Goal: Task Accomplishment & Management: Complete application form

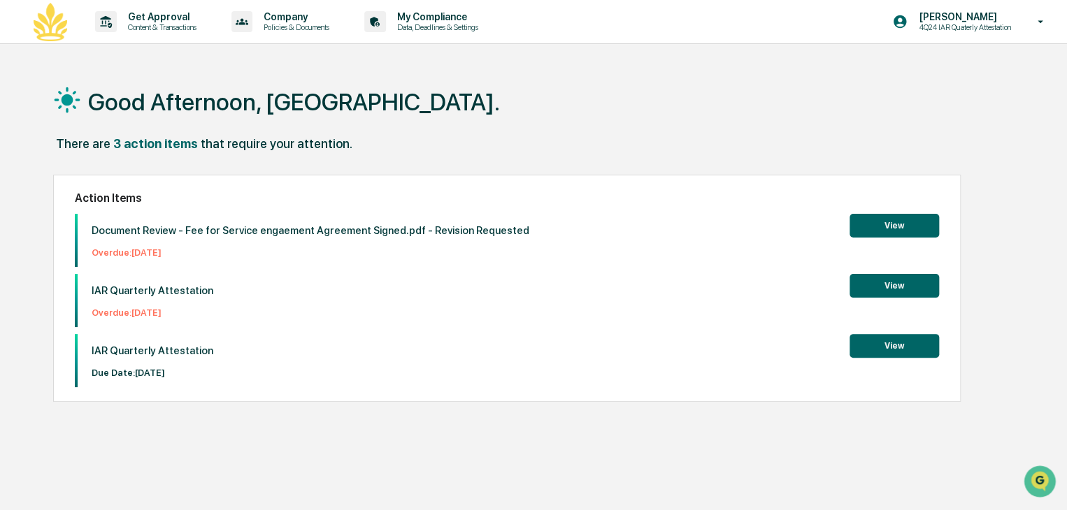
click at [912, 231] on button "View" at bounding box center [895, 226] width 90 height 24
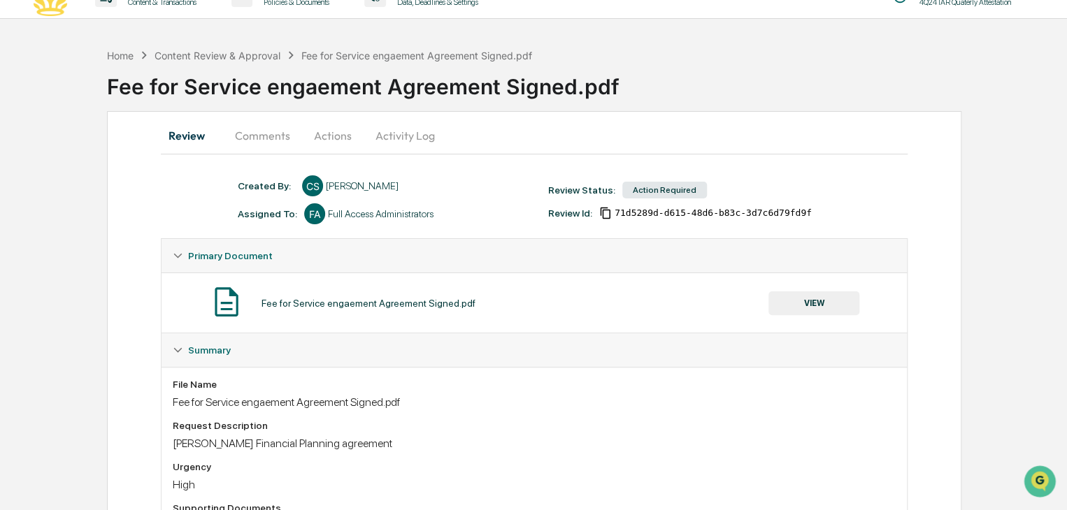
scroll to position [84, 0]
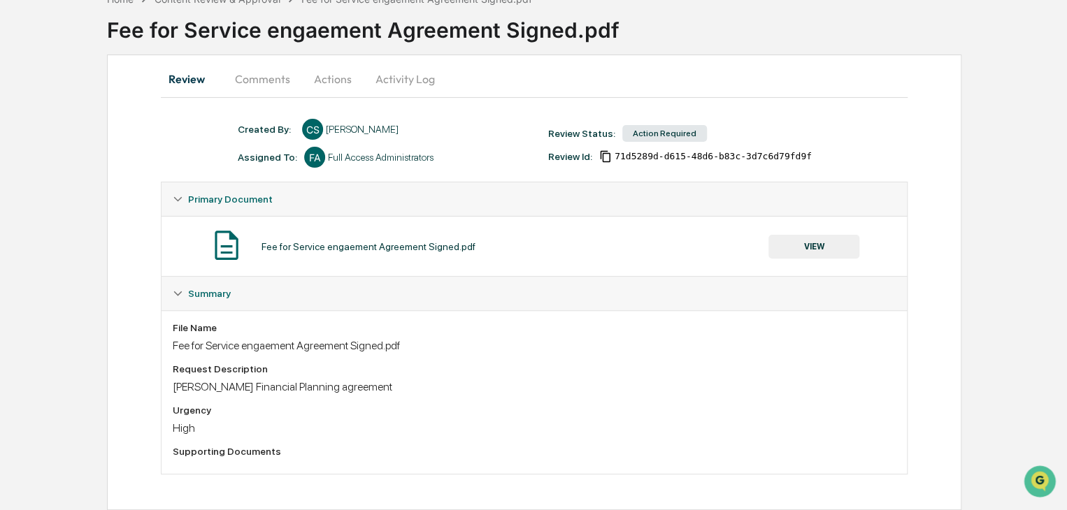
click at [813, 250] on button "VIEW" at bounding box center [813, 247] width 91 height 24
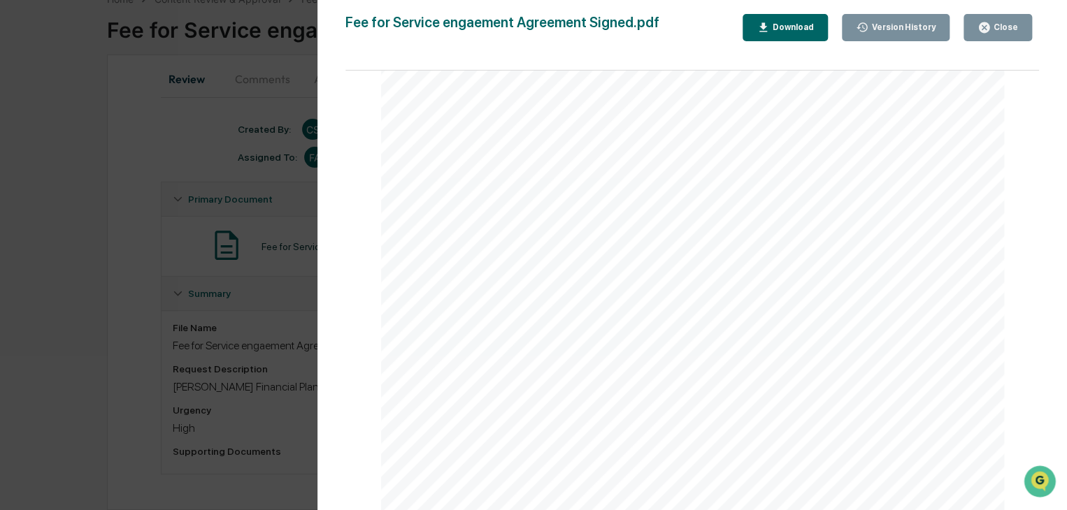
scroll to position [2069, 0]
click at [997, 41] on div "Fee for Service engaement Agreement Signed.pdf Close Version History Download P…" at bounding box center [692, 269] width 694 height 510
click at [996, 39] on button "Close" at bounding box center [998, 27] width 69 height 27
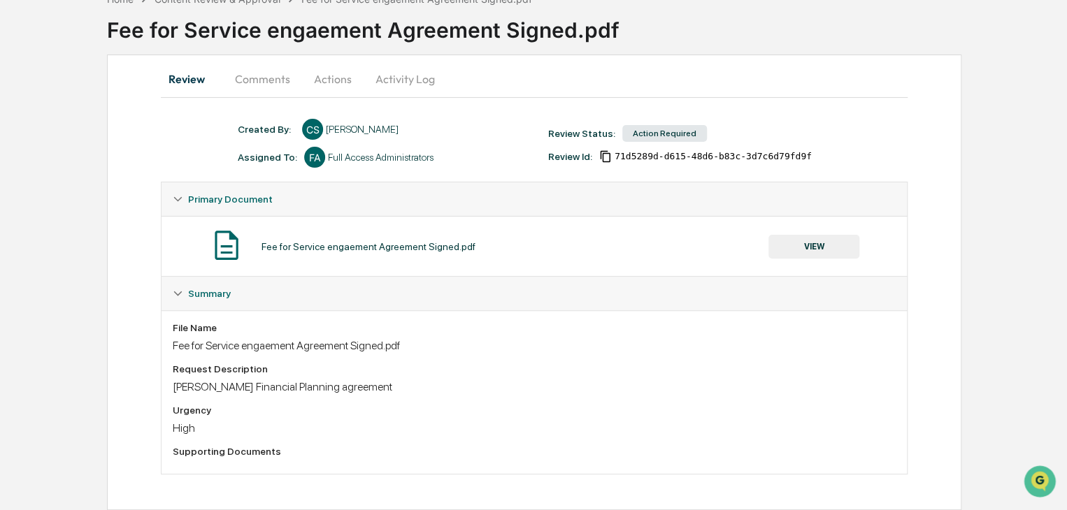
click at [176, 196] on icon at bounding box center [178, 199] width 10 height 10
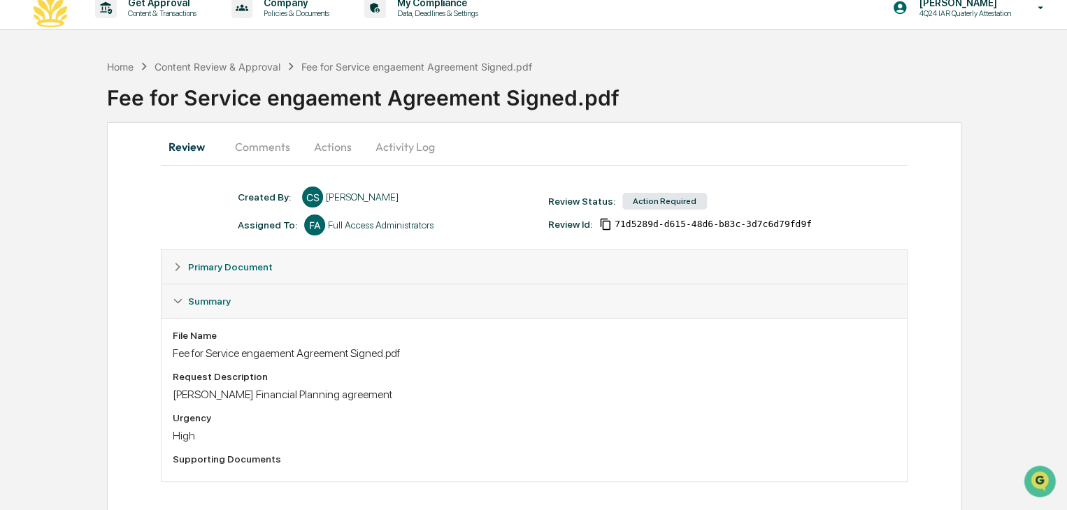
scroll to position [0, 0]
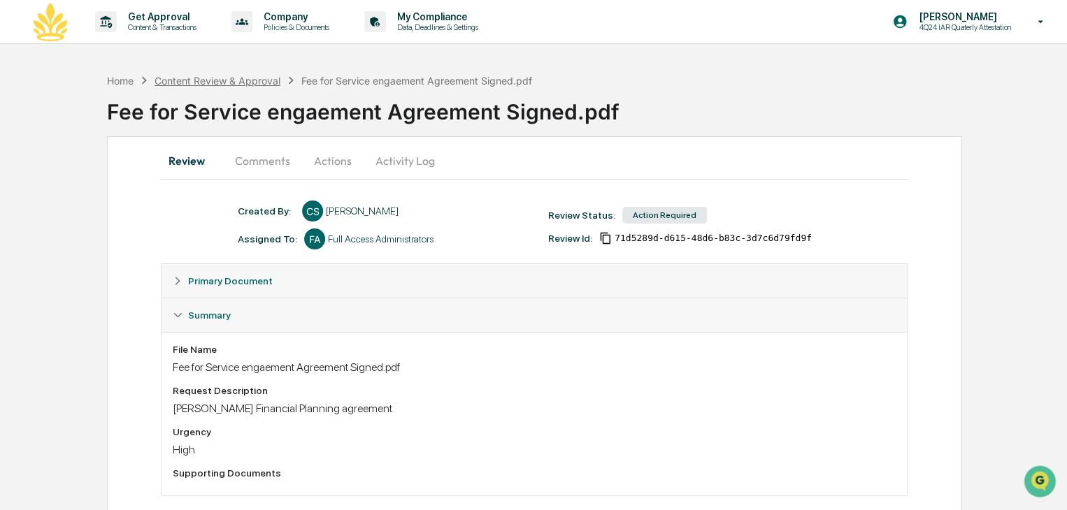
click at [206, 77] on div "Content Review & Approval" at bounding box center [218, 81] width 126 height 12
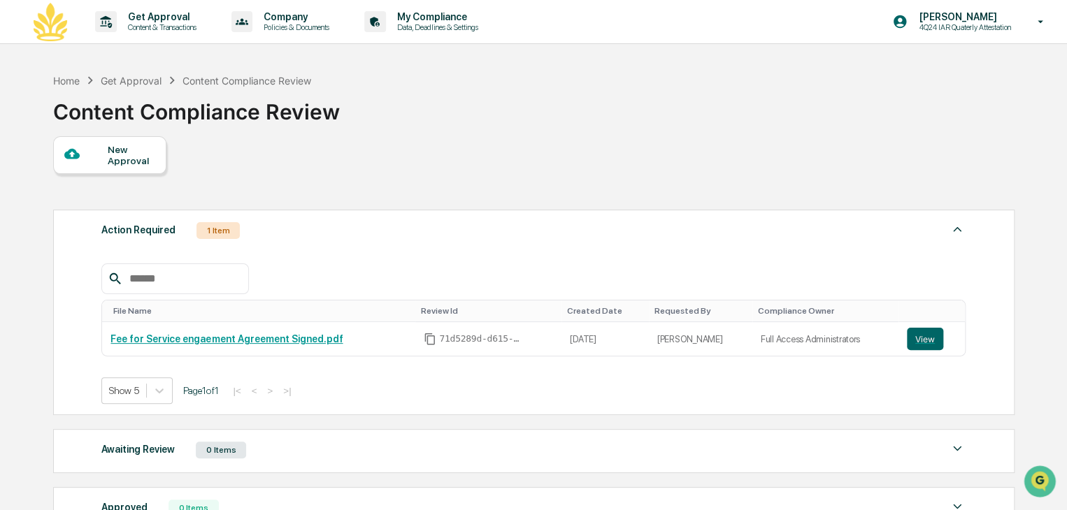
click at [115, 85] on div "Get Approval" at bounding box center [131, 81] width 61 height 12
click at [96, 84] on icon at bounding box center [90, 80] width 15 height 15
click at [81, 82] on div "Home Get Approval Content Compliance Review" at bounding box center [182, 80] width 259 height 15
click at [67, 82] on div "Home" at bounding box center [66, 81] width 27 height 12
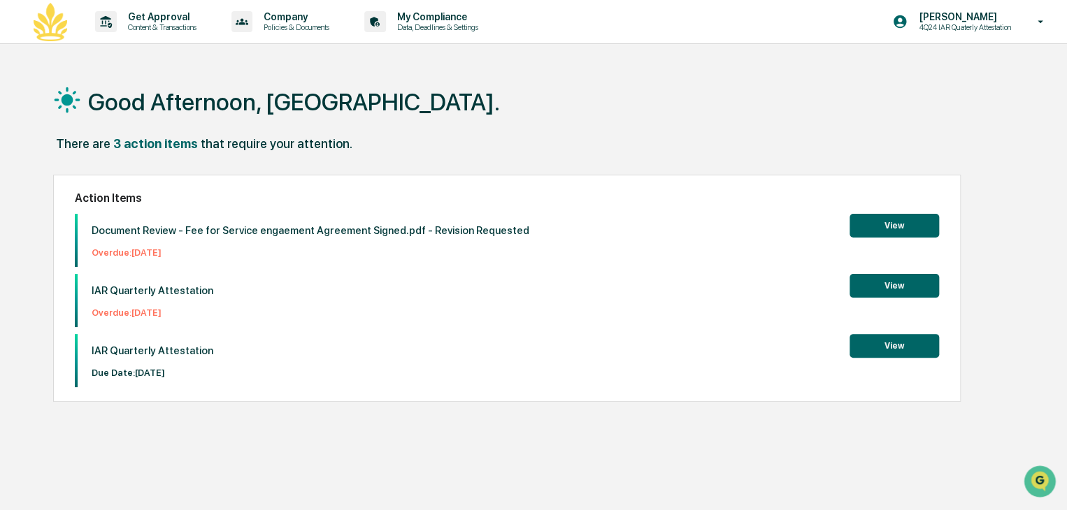
click at [871, 297] on button "View" at bounding box center [895, 286] width 90 height 24
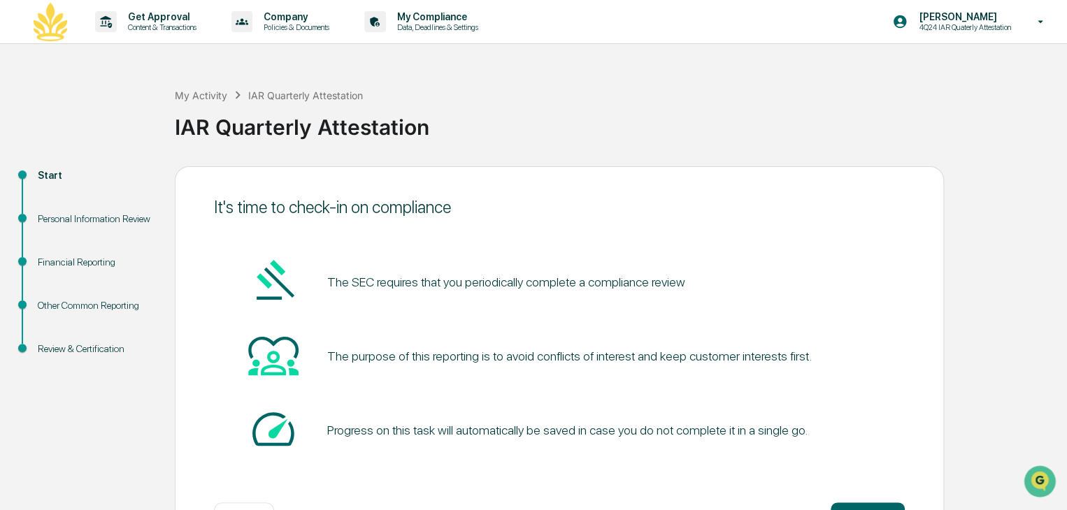
scroll to position [52, 0]
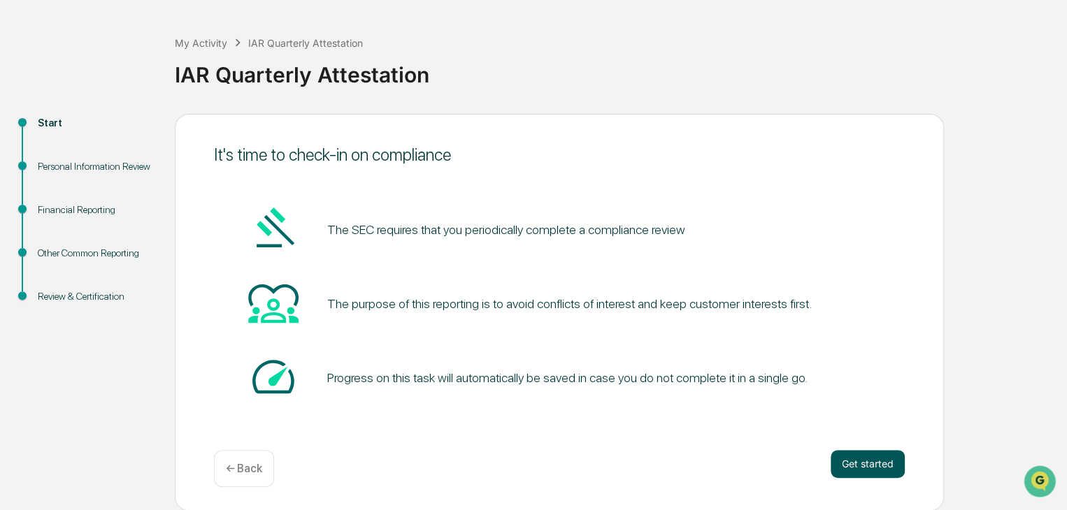
click at [881, 454] on button "Get started" at bounding box center [868, 464] width 74 height 28
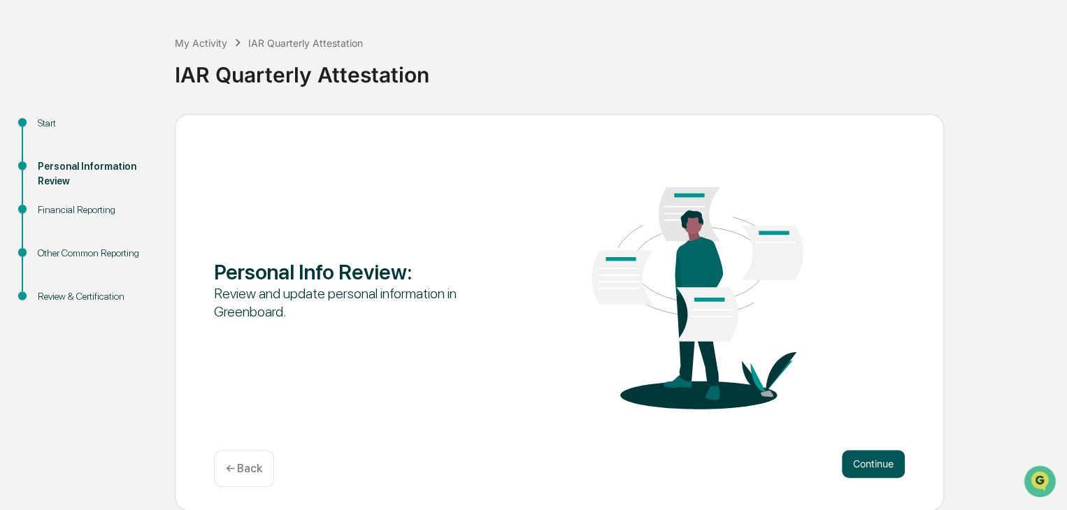
drag, startPoint x: 881, startPoint y: 455, endPoint x: 891, endPoint y: 462, distance: 12.0
click at [891, 462] on button "Continue" at bounding box center [873, 464] width 63 height 28
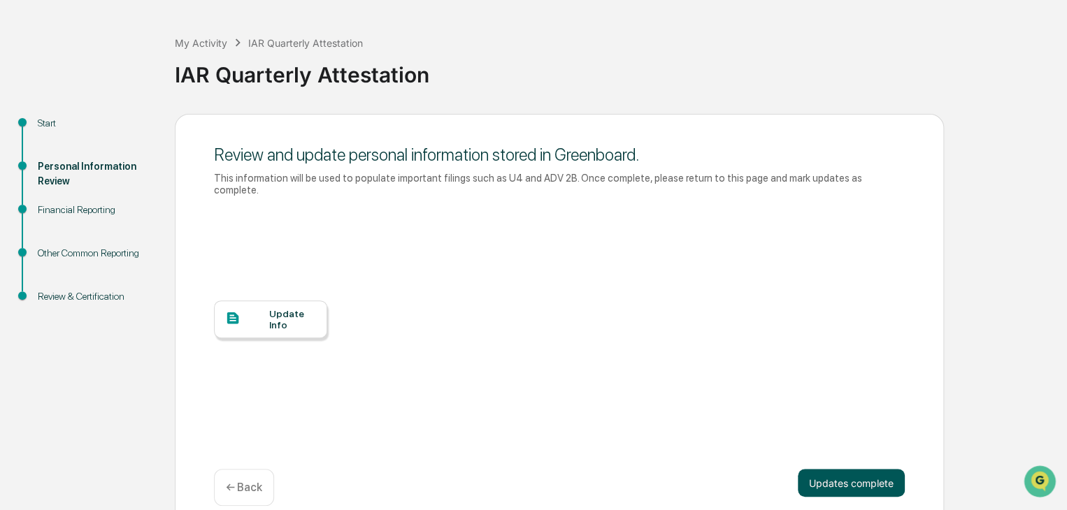
click at [878, 469] on button "Updates complete" at bounding box center [851, 483] width 107 height 28
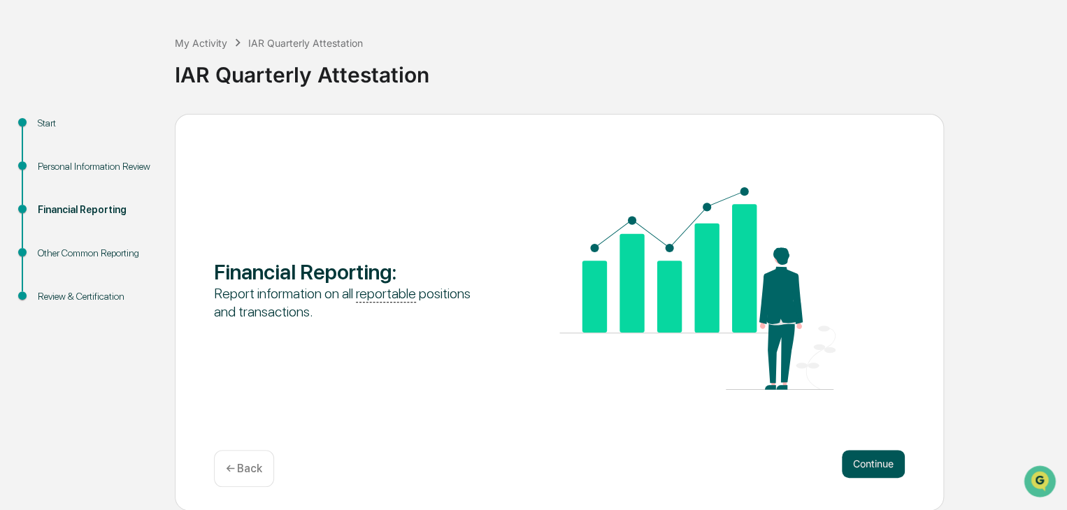
click at [866, 455] on button "Continue" at bounding box center [873, 464] width 63 height 28
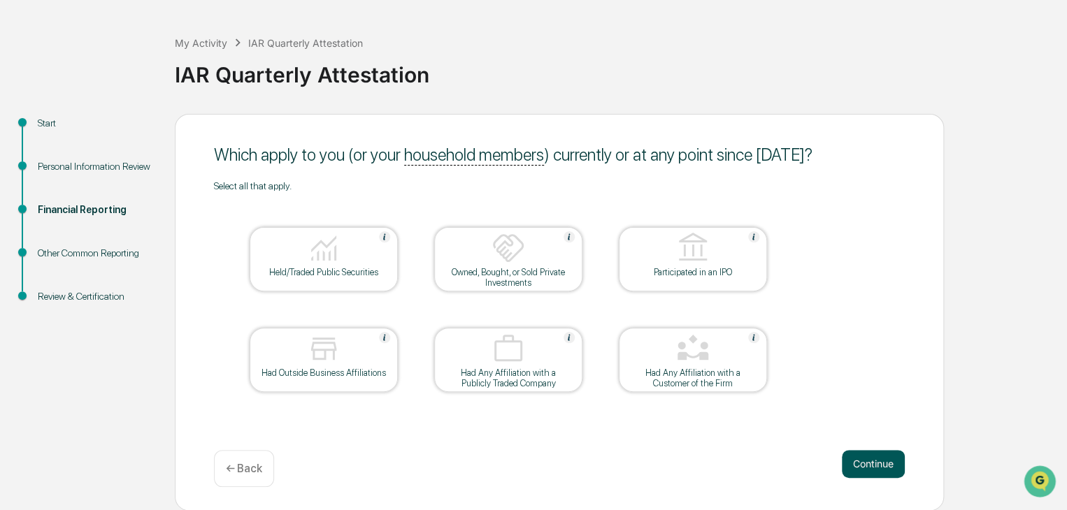
click at [866, 461] on button "Continue" at bounding box center [873, 464] width 63 height 28
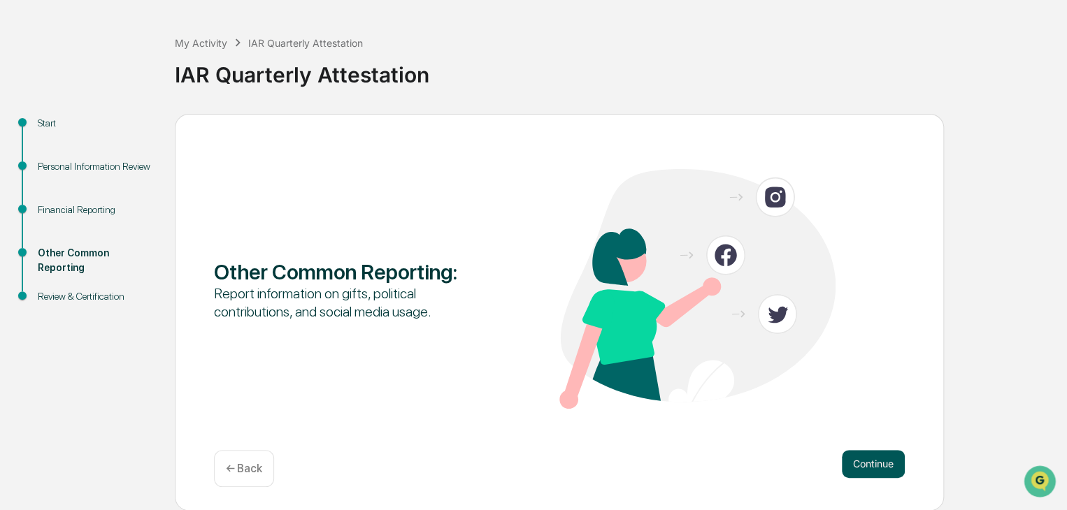
drag, startPoint x: 866, startPoint y: 461, endPoint x: 873, endPoint y: 462, distance: 7.0
click at [873, 462] on button "Continue" at bounding box center [873, 464] width 63 height 28
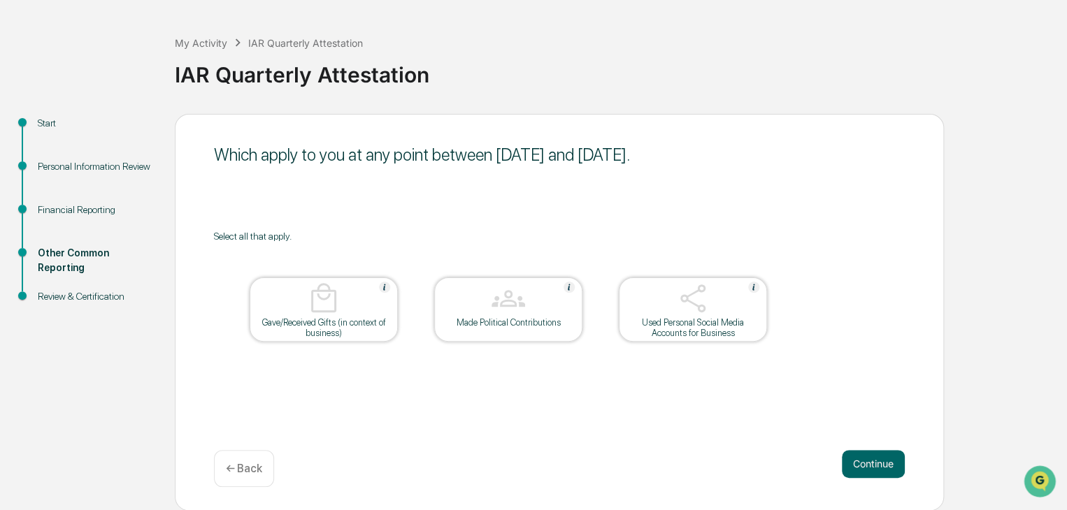
click at [873, 462] on button "Continue" at bounding box center [873, 464] width 63 height 28
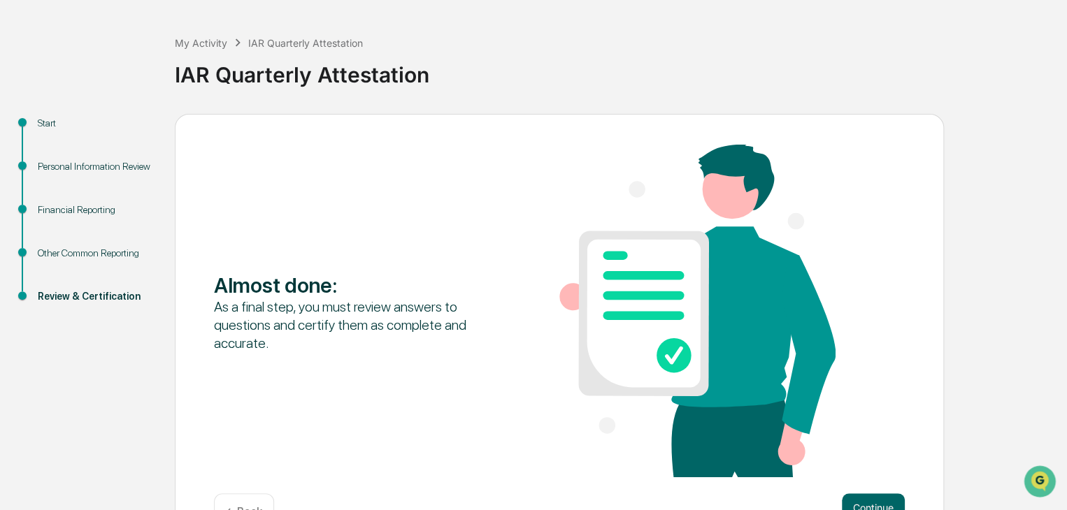
scroll to position [96, 0]
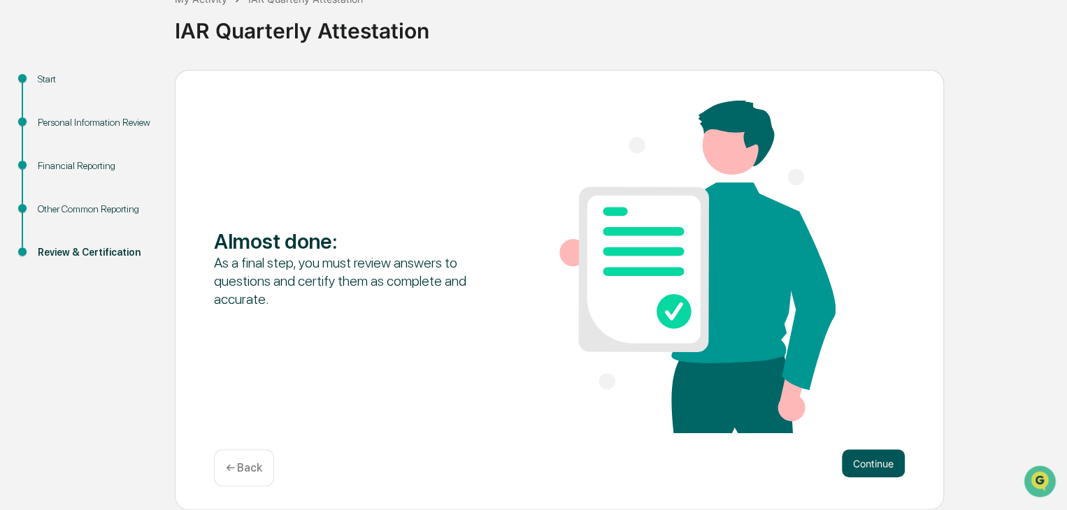
click at [869, 460] on button "Continue" at bounding box center [873, 464] width 63 height 28
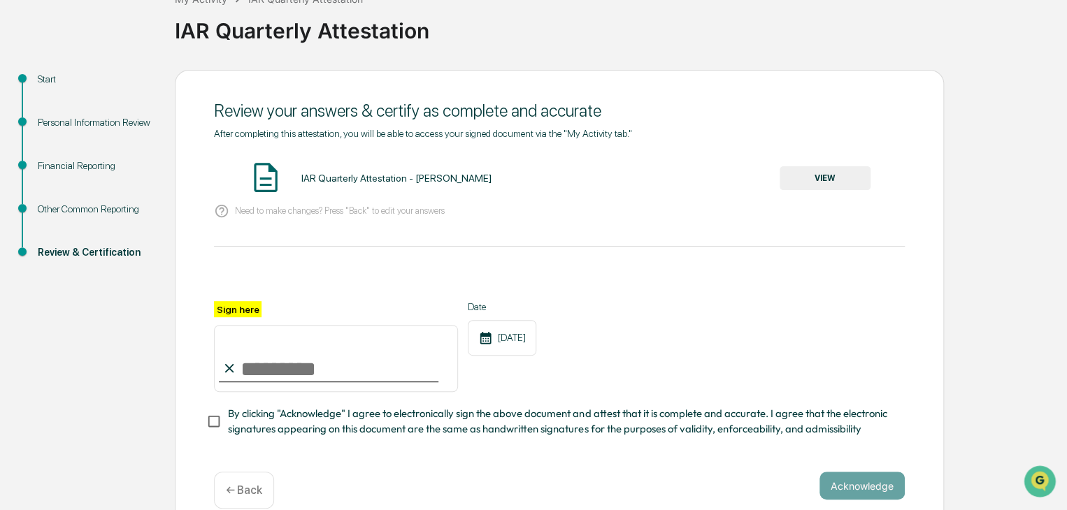
click at [253, 364] on input "Sign here" at bounding box center [336, 358] width 244 height 67
type input "**********"
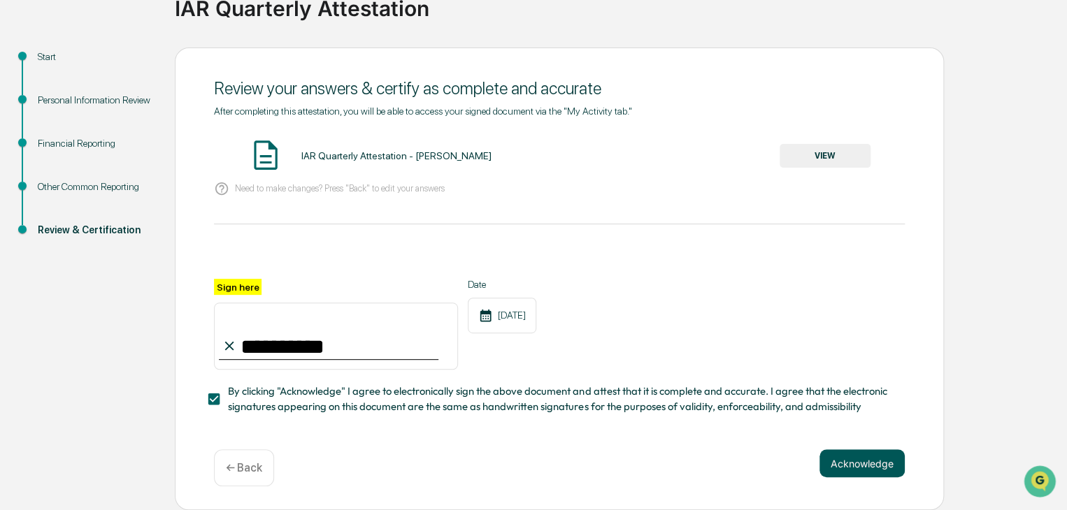
click at [854, 456] on button "Acknowledge" at bounding box center [862, 464] width 85 height 28
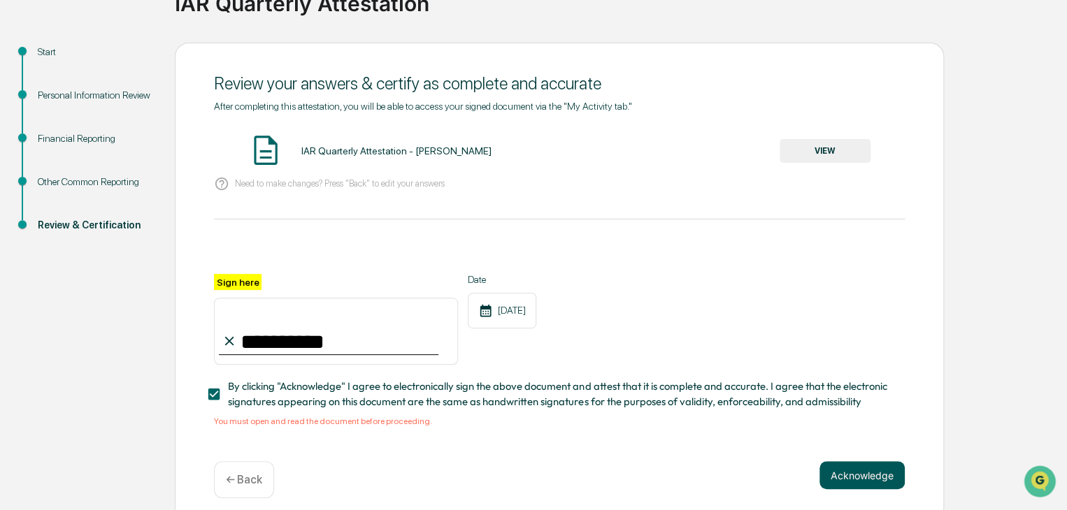
click at [862, 477] on button "Acknowledge" at bounding box center [862, 475] width 85 height 28
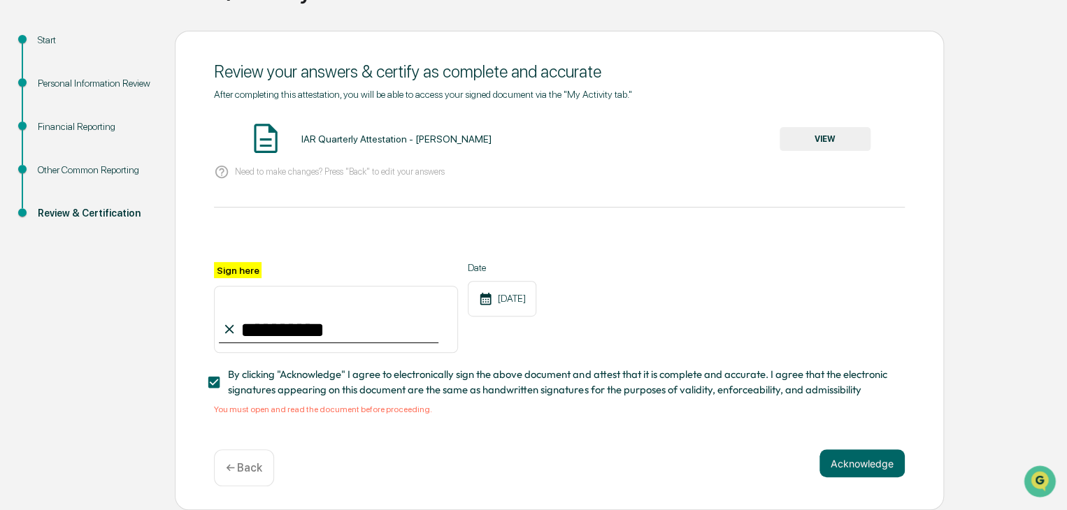
click at [820, 121] on div "IAR Quarterly Attestation - [PERSON_NAME] VIEW" at bounding box center [559, 139] width 691 height 37
click at [827, 135] on button "VIEW" at bounding box center [825, 139] width 91 height 24
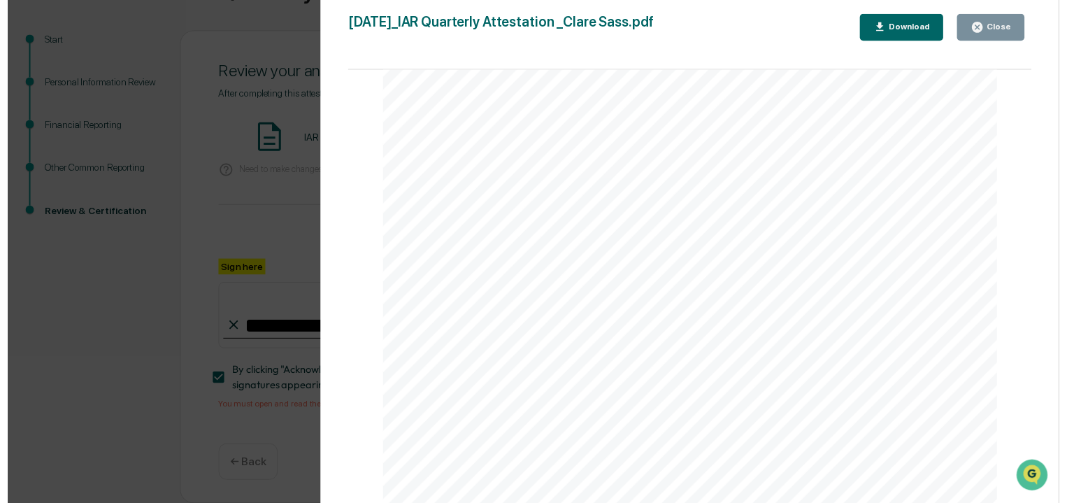
scroll to position [2331, 0]
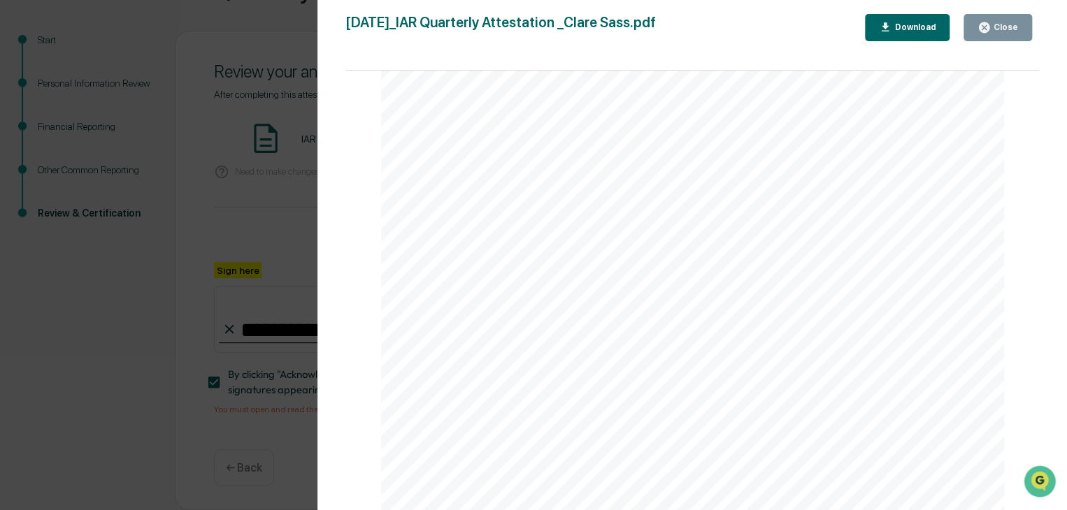
click at [989, 22] on icon "button" at bounding box center [984, 27] width 13 height 13
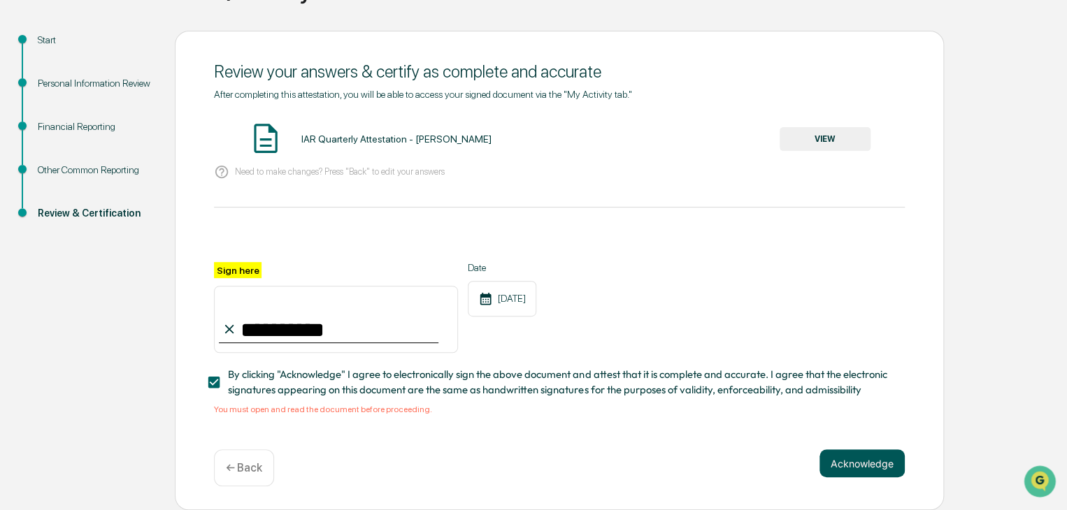
click at [847, 465] on button "Acknowledge" at bounding box center [862, 464] width 85 height 28
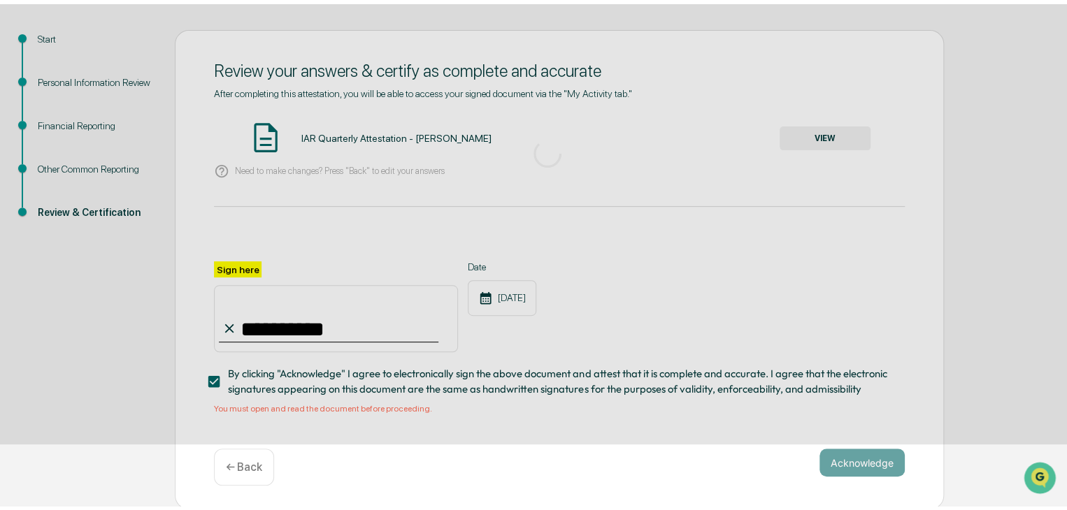
scroll to position [52, 0]
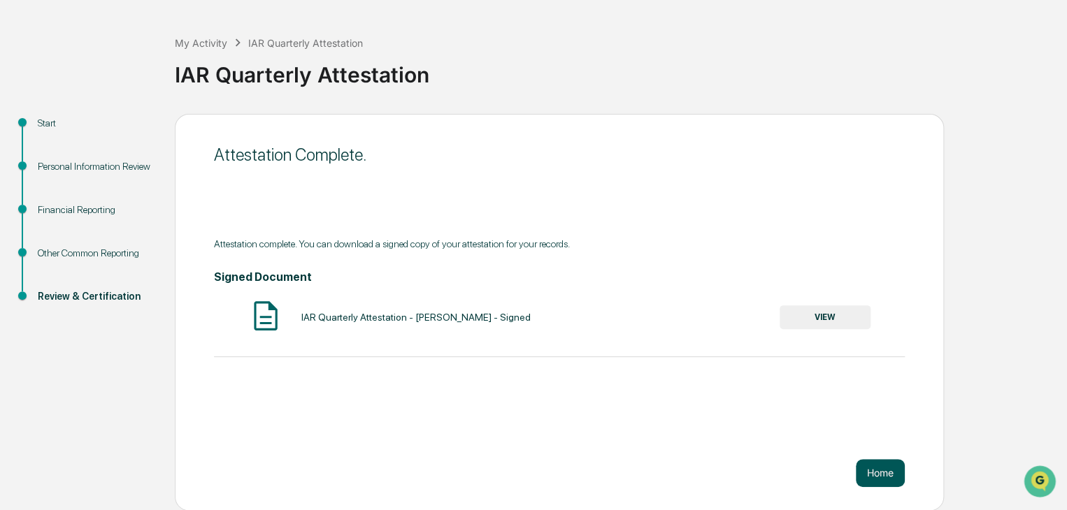
click at [892, 481] on button "Home" at bounding box center [880, 473] width 49 height 28
